Goal: Task Accomplishment & Management: Complete application form

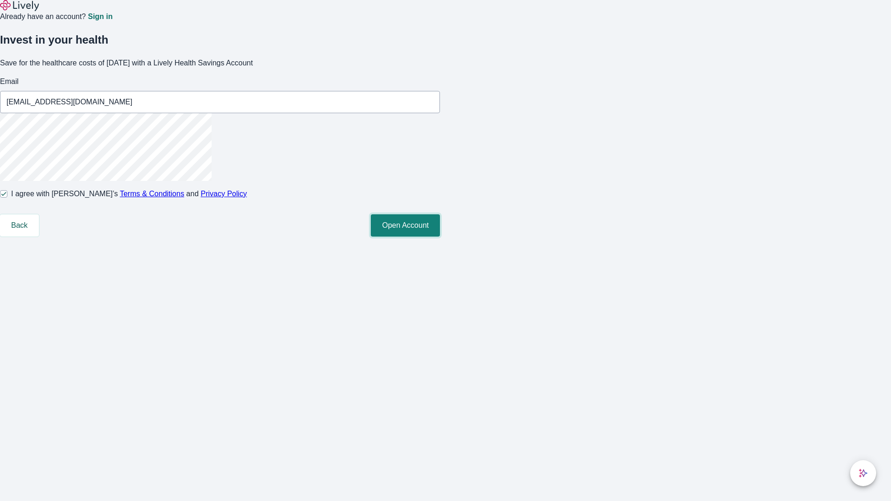
click at [440, 237] on button "Open Account" at bounding box center [405, 225] width 69 height 22
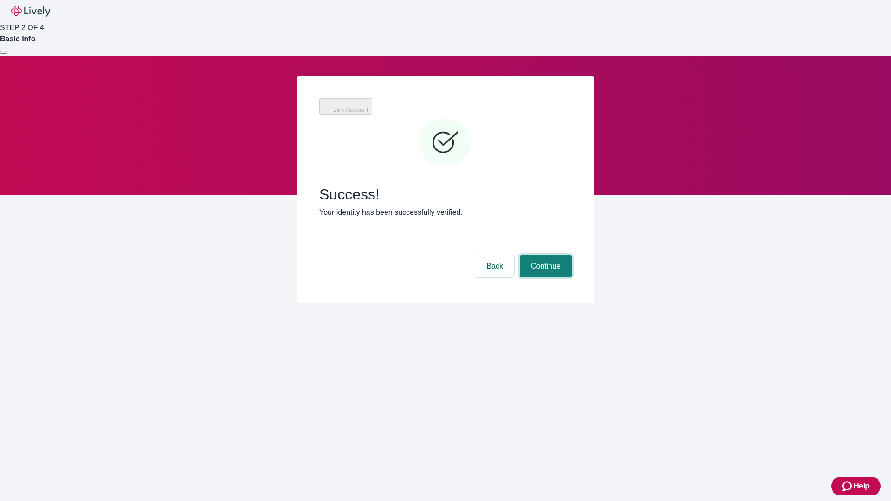
click at [544, 255] on button "Continue" at bounding box center [546, 266] width 52 height 22
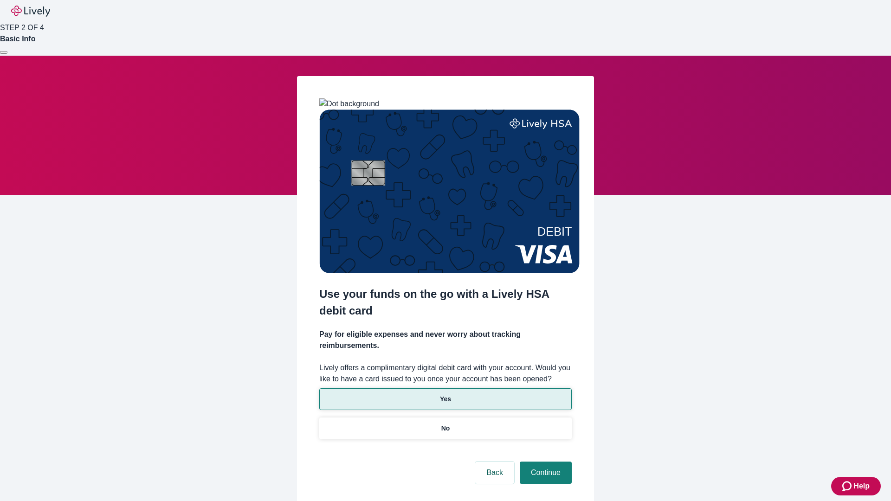
click at [445, 395] on p "Yes" at bounding box center [445, 400] width 11 height 10
click at [544, 462] on button "Continue" at bounding box center [546, 473] width 52 height 22
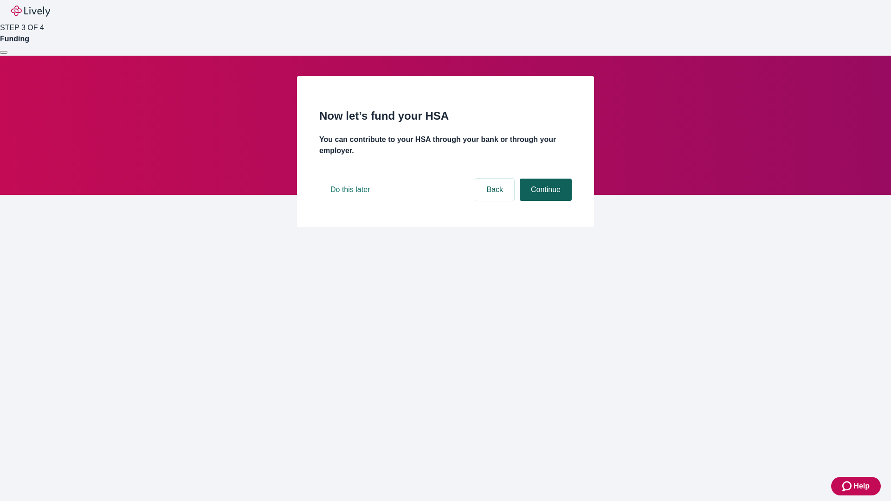
click at [544, 201] on button "Continue" at bounding box center [546, 190] width 52 height 22
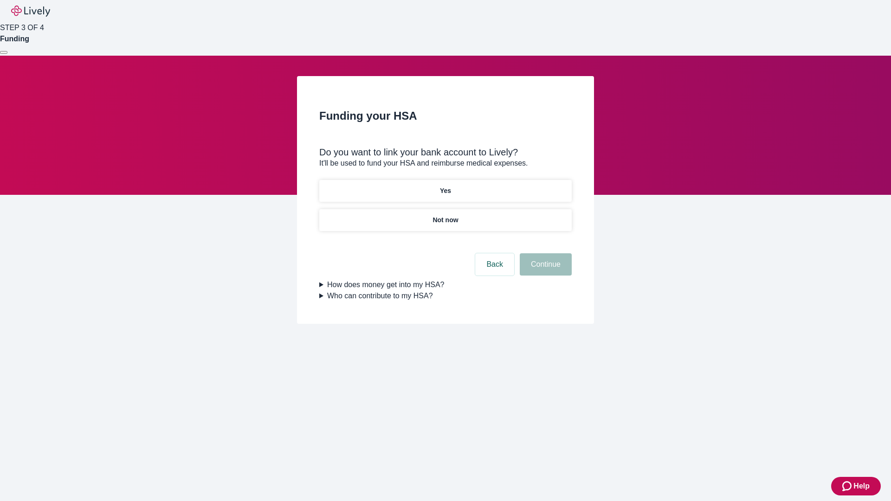
click at [445, 215] on p "Not now" at bounding box center [446, 220] width 26 height 10
click at [544, 270] on button "Continue" at bounding box center [546, 264] width 52 height 22
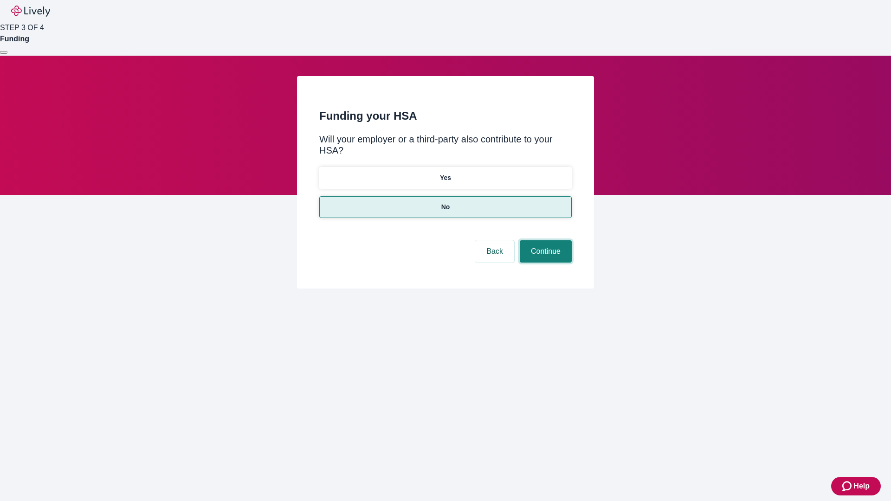
click at [544, 240] on button "Continue" at bounding box center [546, 251] width 52 height 22
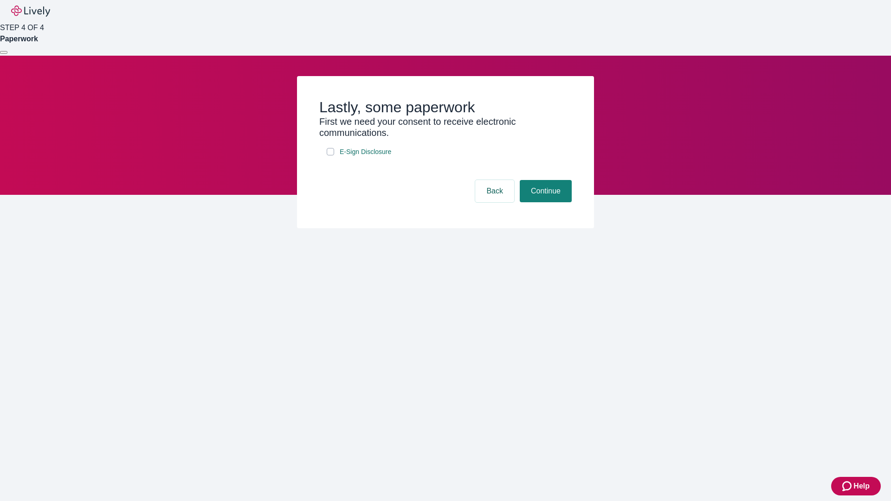
click at [331, 156] on input "E-Sign Disclosure" at bounding box center [330, 151] width 7 height 7
checkbox input "true"
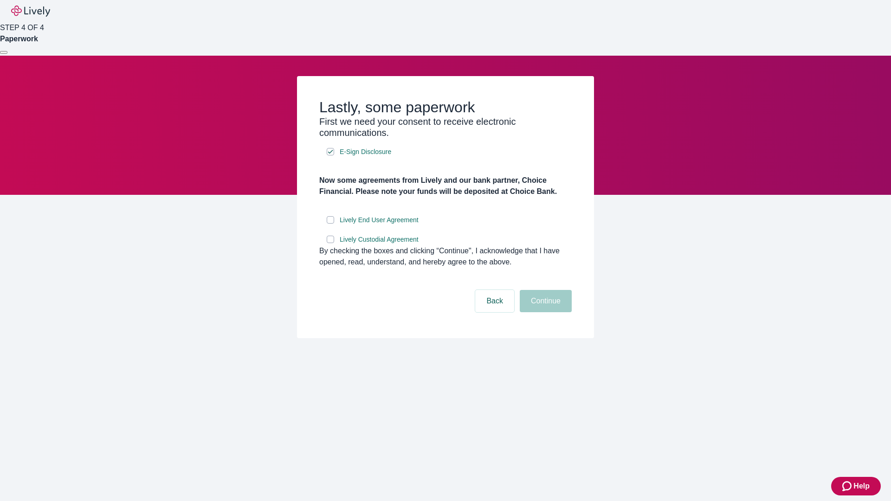
click at [331, 224] on input "Lively End User Agreement" at bounding box center [330, 219] width 7 height 7
checkbox input "true"
click at [331, 243] on input "Lively Custodial Agreement" at bounding box center [330, 239] width 7 height 7
checkbox input "true"
click at [544, 312] on button "Continue" at bounding box center [546, 301] width 52 height 22
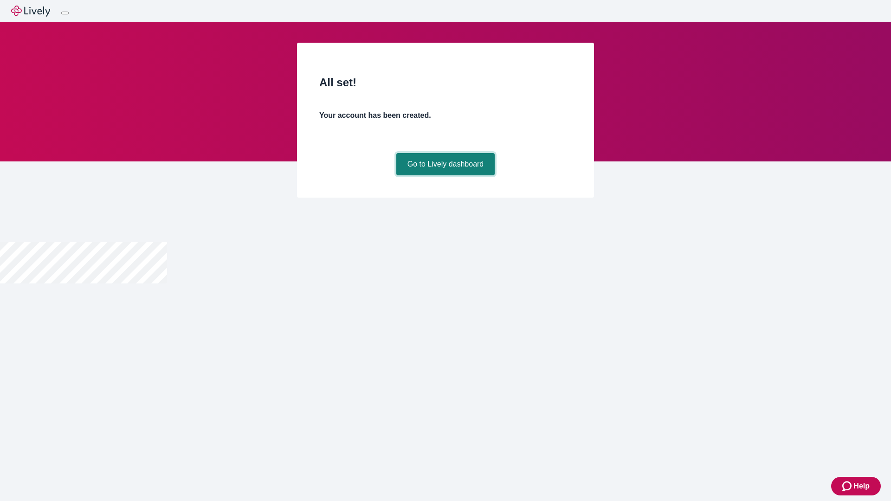
click at [445, 175] on link "Go to Lively dashboard" at bounding box center [445, 164] width 99 height 22
